Goal: Transaction & Acquisition: Purchase product/service

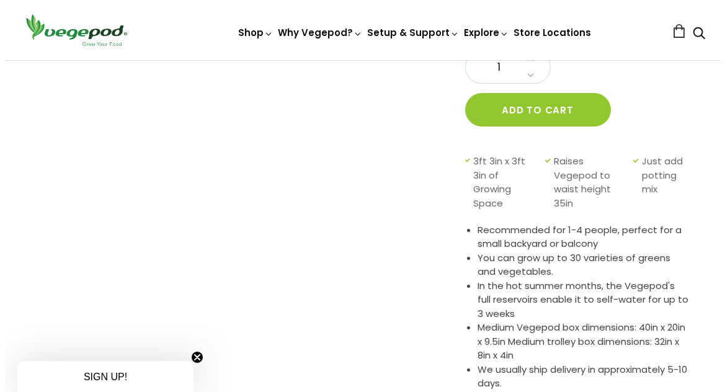
scroll to position [357, 0]
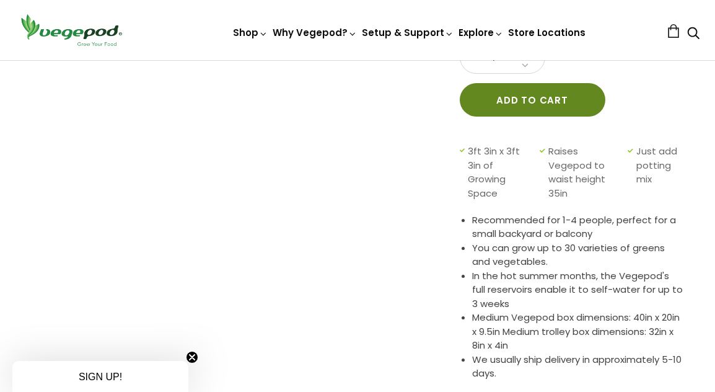
click at [536, 103] on button "Add to cart" at bounding box center [533, 99] width 146 height 33
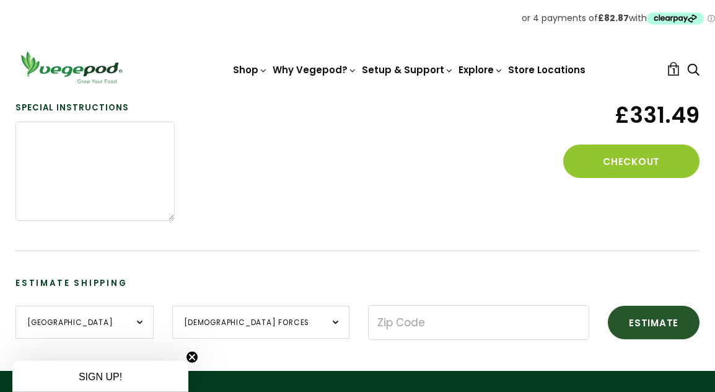
scroll to position [426, 0]
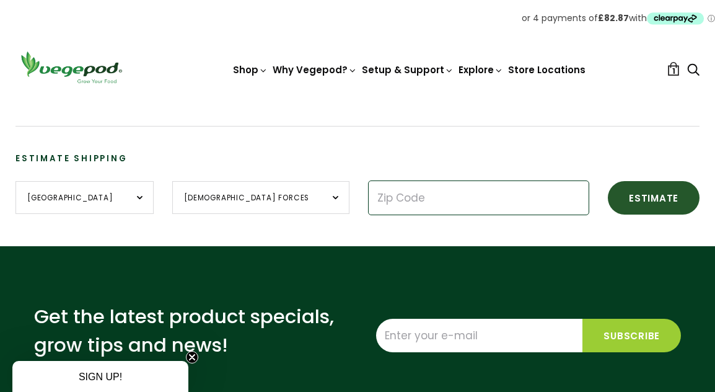
click at [368, 200] on input "Zip Code" at bounding box center [478, 197] width 221 height 35
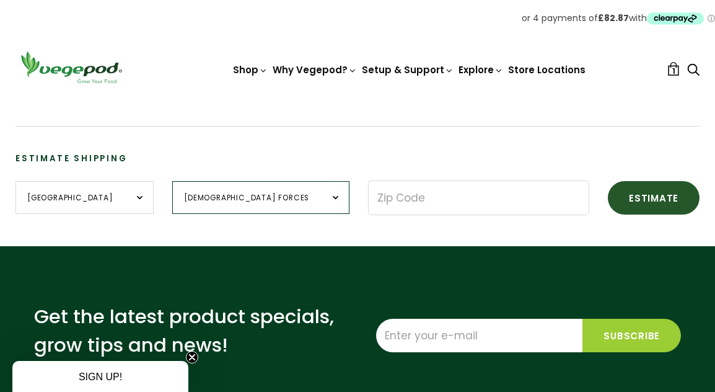
select select "Scotland"
click option "Scotland" at bounding box center [0, 0] width 0 height 0
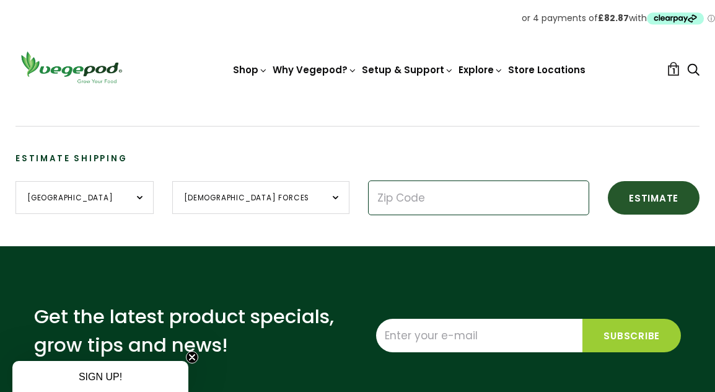
click at [368, 200] on input "Zip Code" at bounding box center [478, 197] width 221 height 35
click at [368, 200] on input "1 2JD" at bounding box center [478, 197] width 221 height 35
type input "G61 2JD"
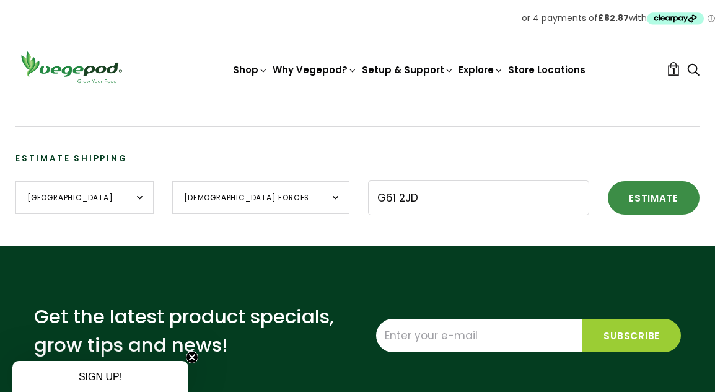
click at [608, 196] on button "Estimate" at bounding box center [654, 197] width 92 height 33
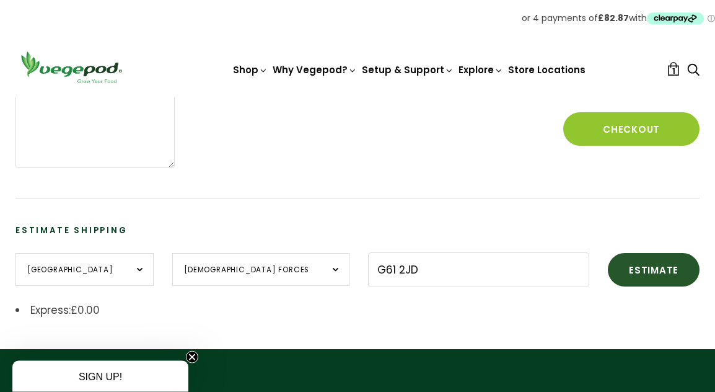
scroll to position [355, 0]
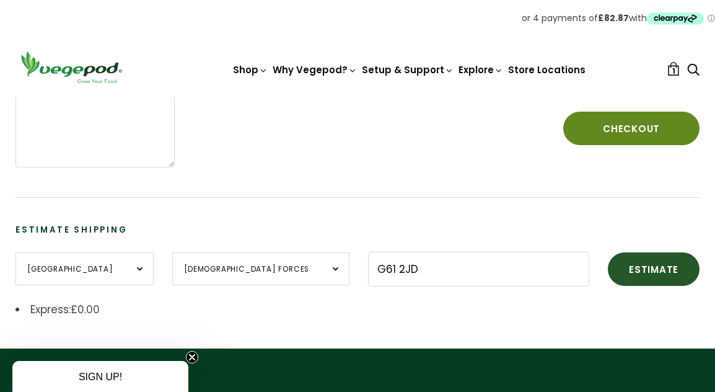
click at [630, 128] on button "Checkout" at bounding box center [631, 128] width 136 height 33
